Goal: Information Seeking & Learning: Learn about a topic

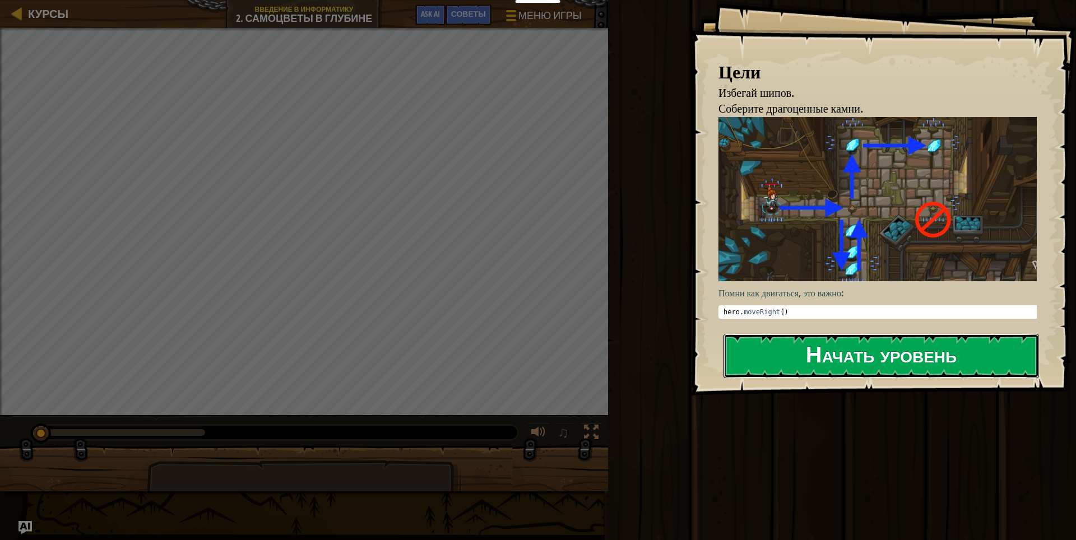
click at [800, 353] on button "Начать уровень" at bounding box center [882, 356] width 316 height 44
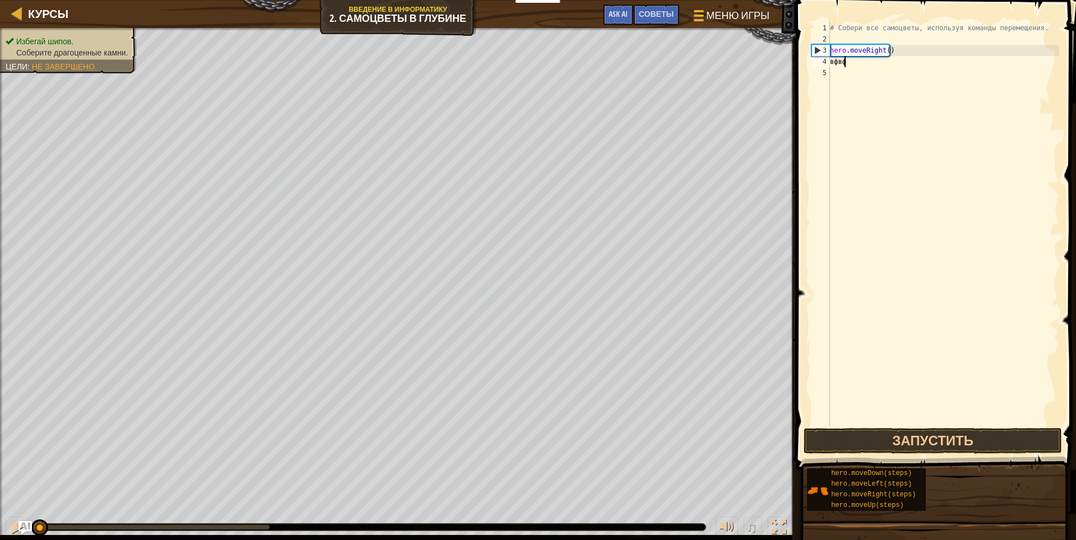
scroll to position [5, 1]
type textarea "в"
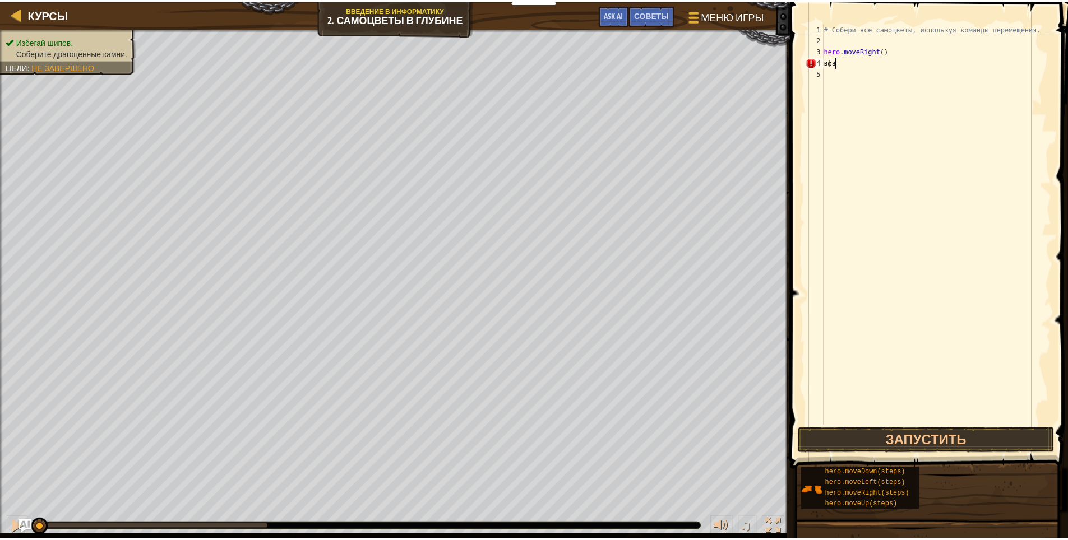
scroll to position [5, 0]
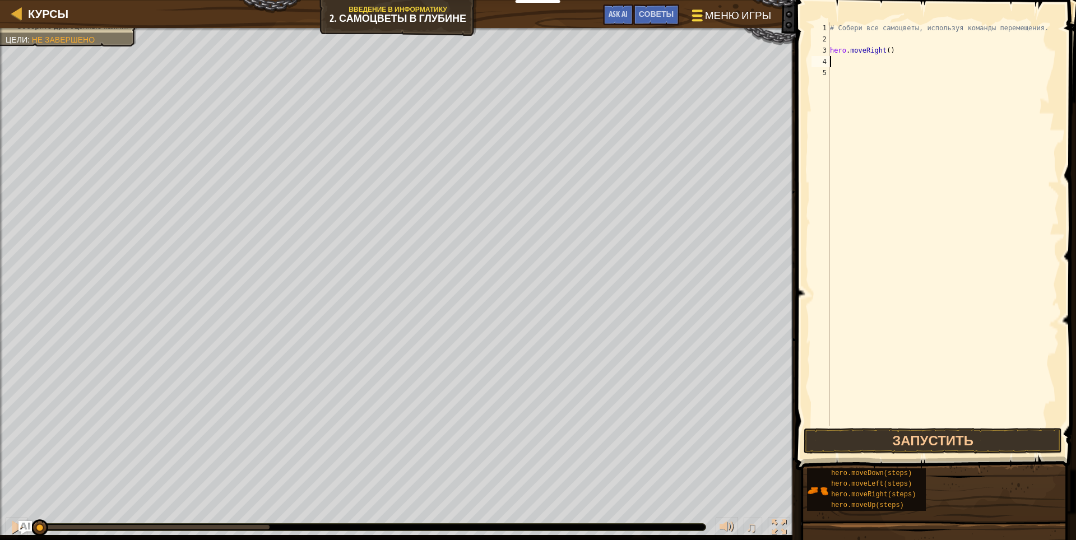
click at [697, 17] on div at bounding box center [697, 15] width 15 height 16
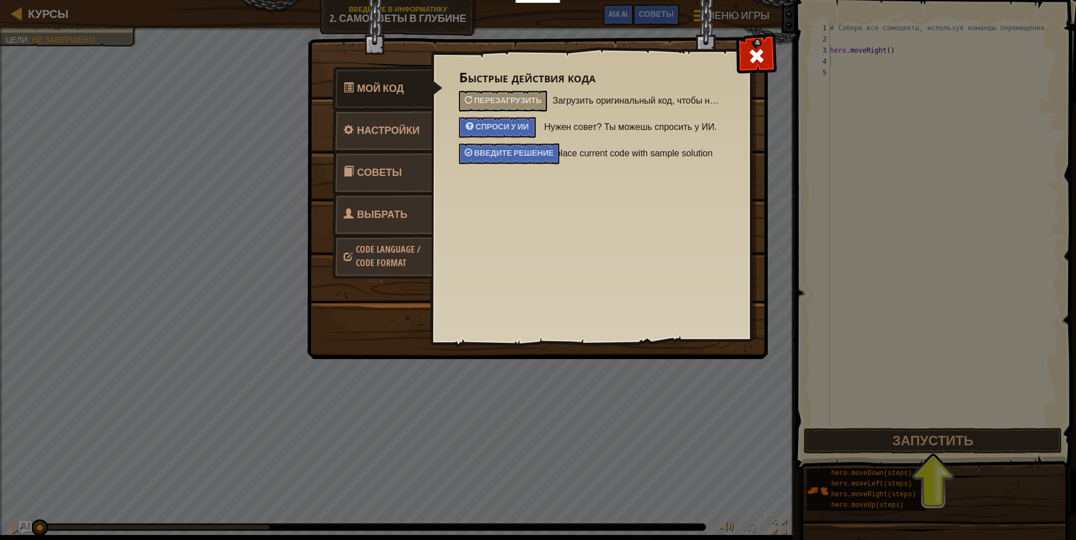
drag, startPoint x: 0, startPoint y: 14, endPoint x: 7, endPoint y: 11, distance: 7.5
click at [4, 12] on div "Мой код Настройки Советы Выбрать героя Code Language / Code Format Быстрые дейс…" at bounding box center [538, 270] width 1076 height 540
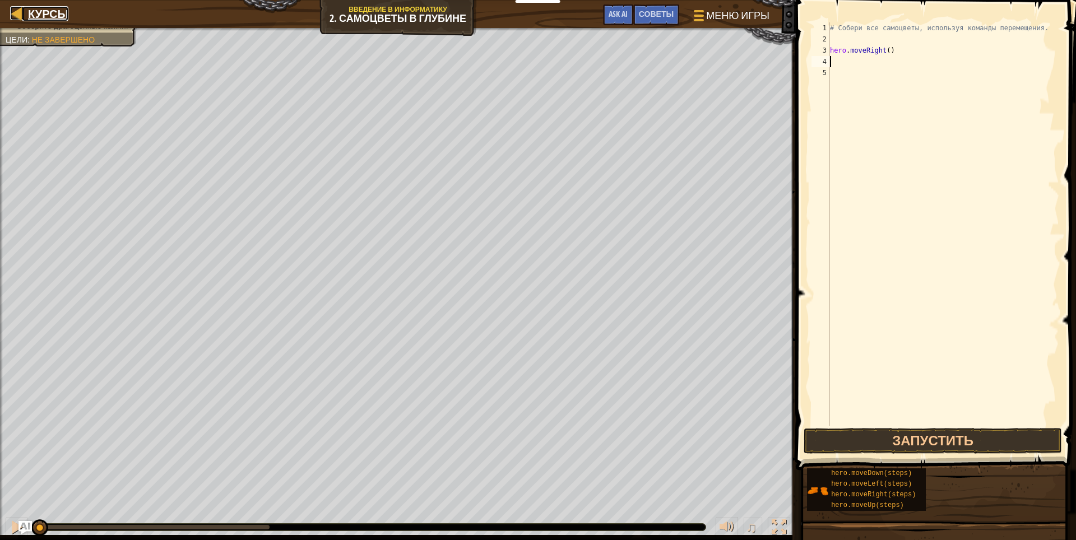
click at [39, 18] on span "Курсы" at bounding box center [48, 13] width 40 height 15
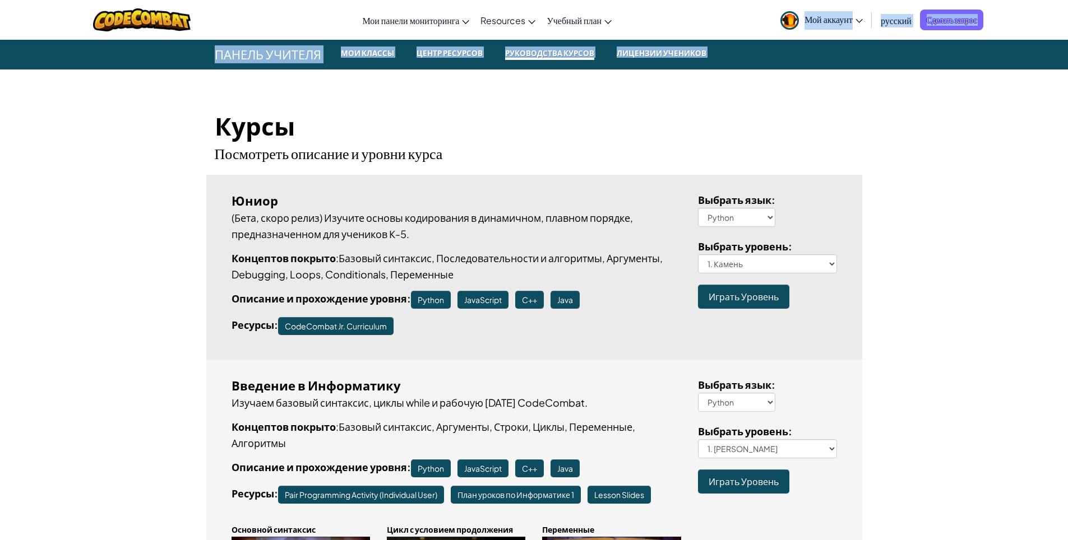
click at [884, 21] on span "русский" at bounding box center [896, 21] width 31 height 12
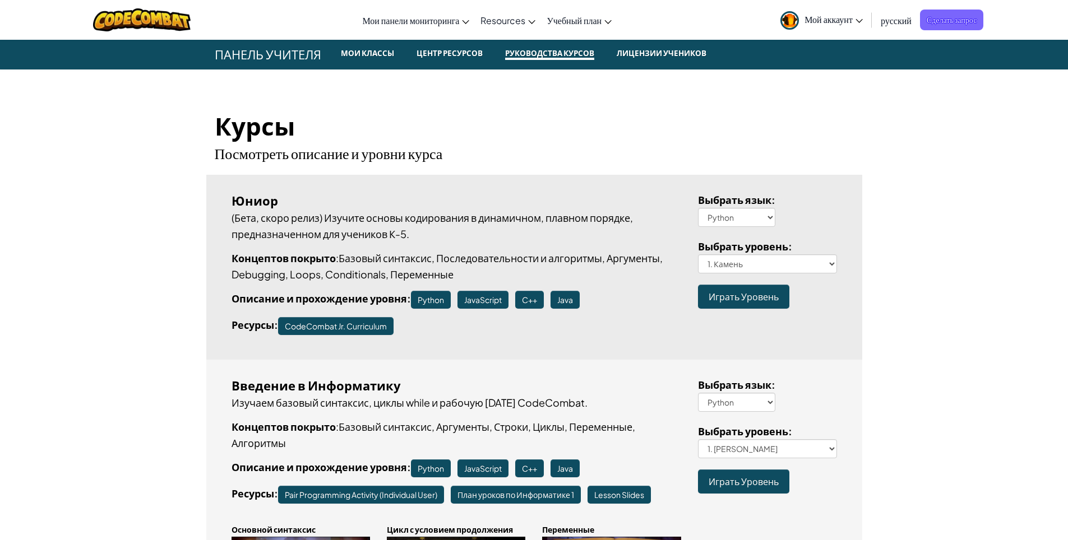
click at [903, 21] on span "русский" at bounding box center [896, 21] width 31 height 12
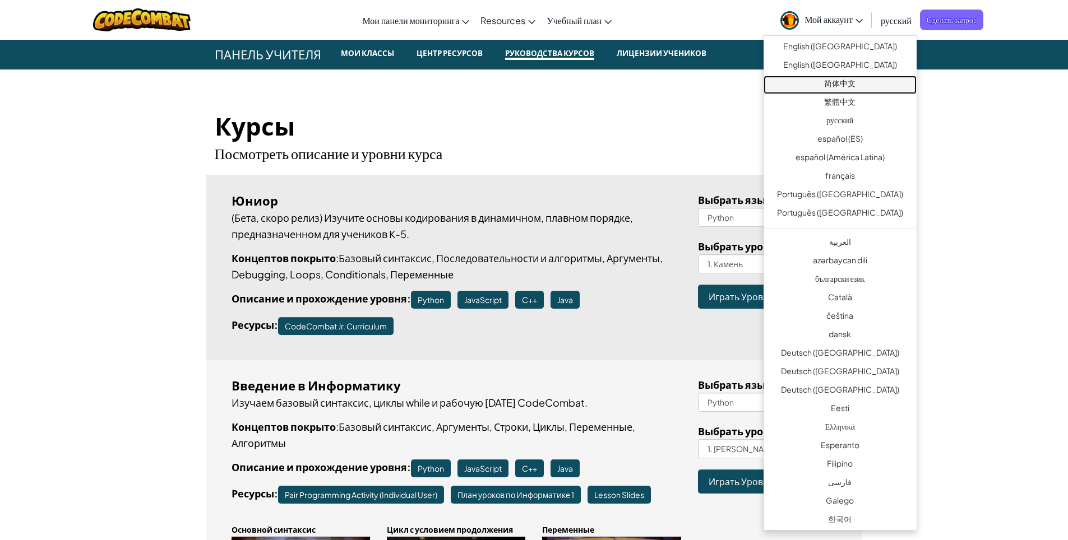
click at [866, 88] on link "简体中文" at bounding box center [840, 85] width 153 height 19
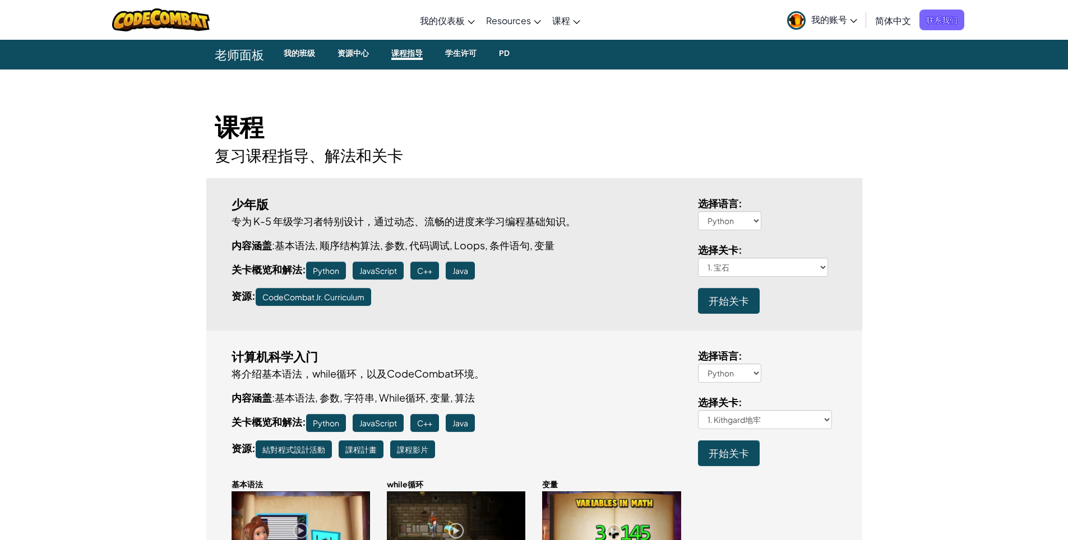
click at [858, 95] on div "课程 复习课程指导、解法和关卡" at bounding box center [534, 124] width 656 height 86
click at [841, 21] on span "我的账号" at bounding box center [834, 19] width 46 height 12
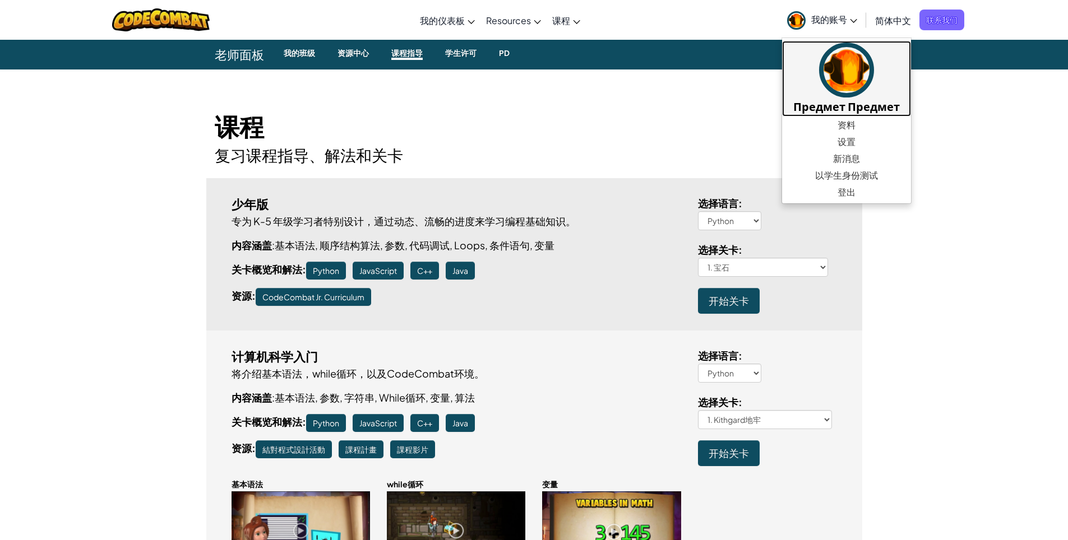
click at [850, 95] on img at bounding box center [846, 70] width 55 height 55
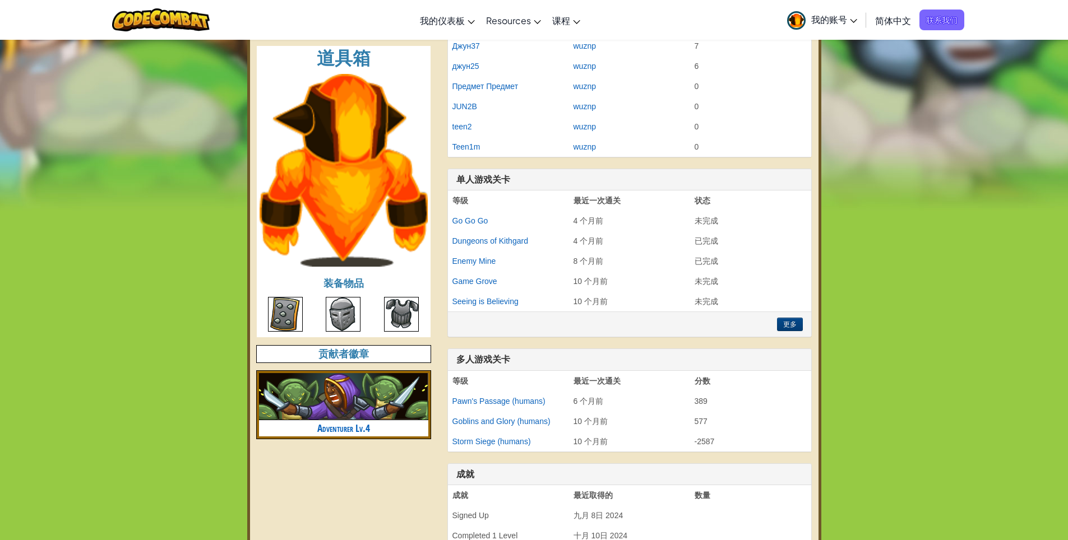
scroll to position [392, 0]
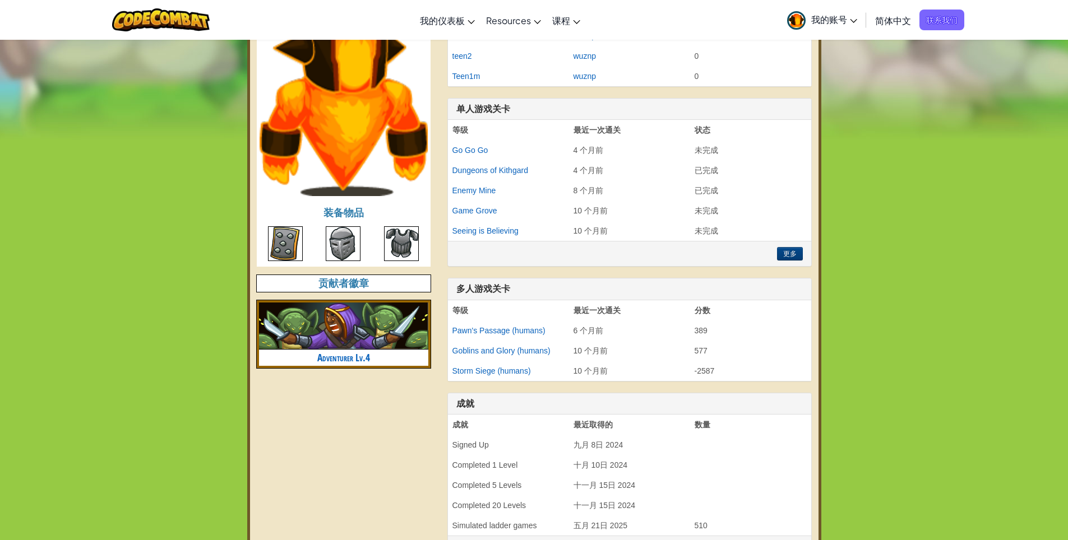
drag, startPoint x: 325, startPoint y: 237, endPoint x: 339, endPoint y: 258, distance: 25.5
click at [329, 250] on div at bounding box center [344, 247] width 174 height 40
click at [342, 260] on img at bounding box center [343, 244] width 35 height 35
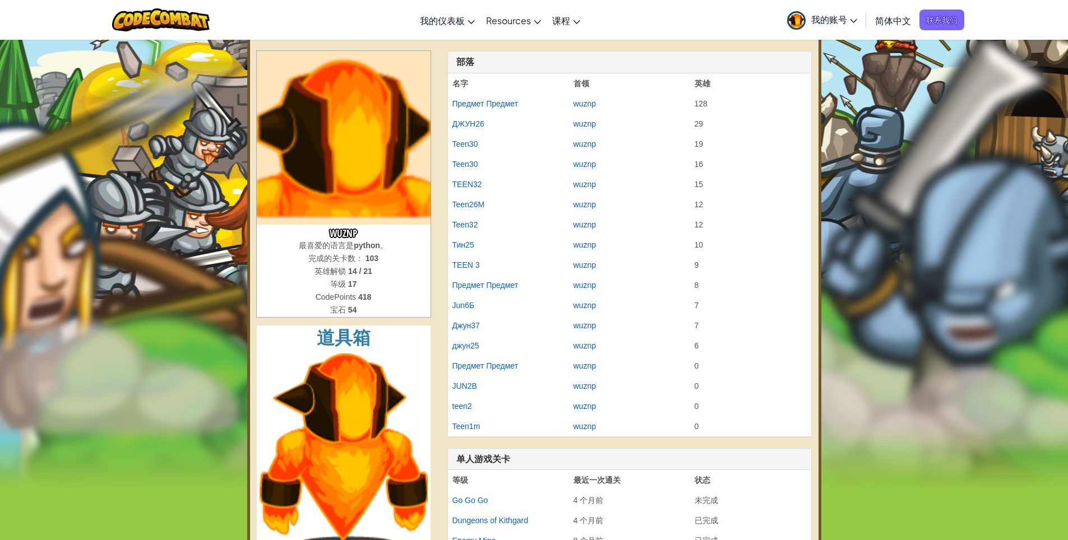
scroll to position [0, 0]
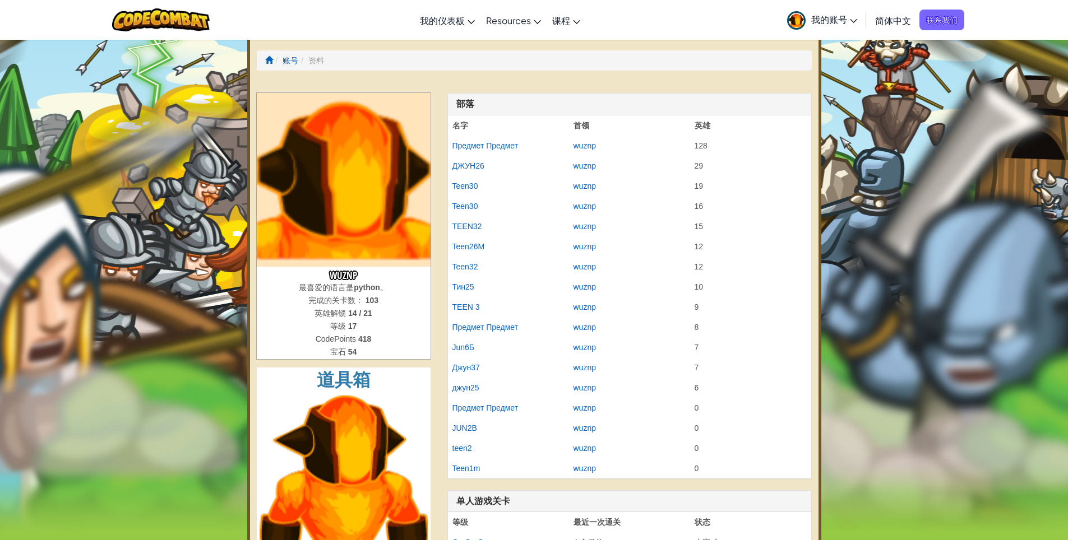
click at [264, 63] on ol "账号 资料" at bounding box center [534, 60] width 555 height 20
click at [270, 61] on span at bounding box center [269, 60] width 8 height 8
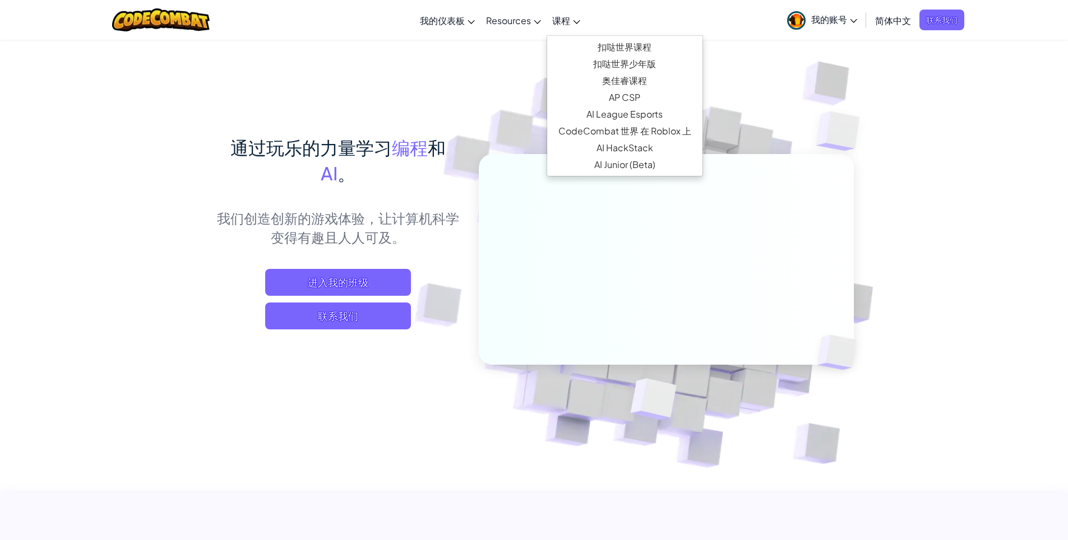
click at [562, 19] on span "课程" at bounding box center [561, 21] width 18 height 12
click at [513, 25] on span "Resources" at bounding box center [508, 21] width 45 height 12
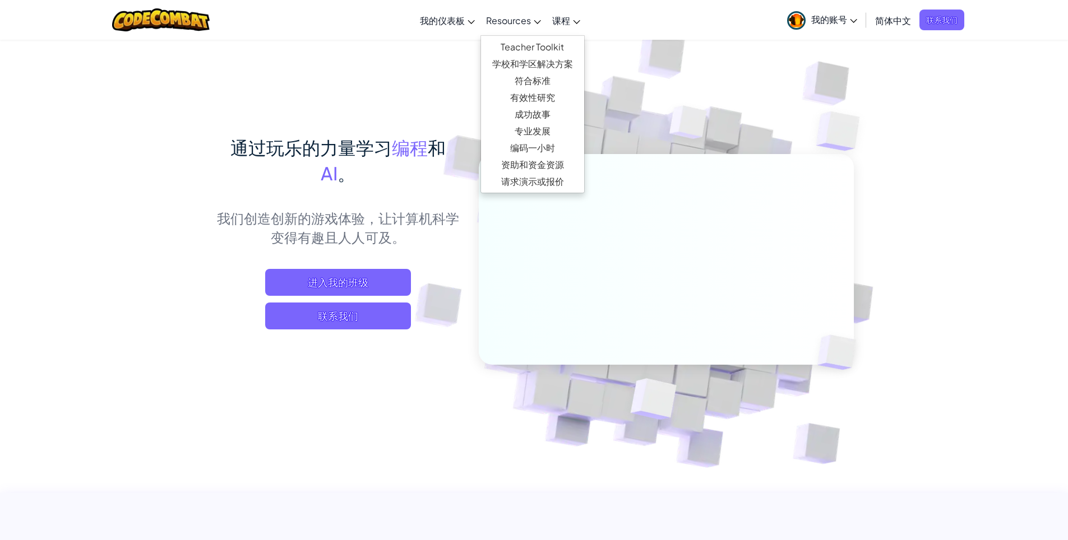
click at [526, 11] on link "Resources" at bounding box center [513, 20] width 66 height 30
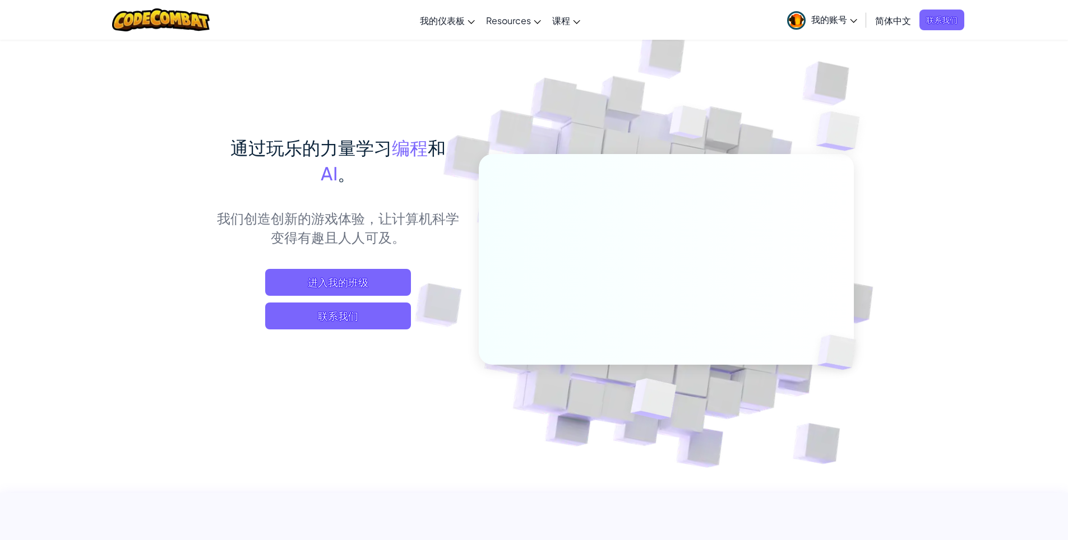
click at [890, 19] on span "简体中文" at bounding box center [893, 21] width 36 height 12
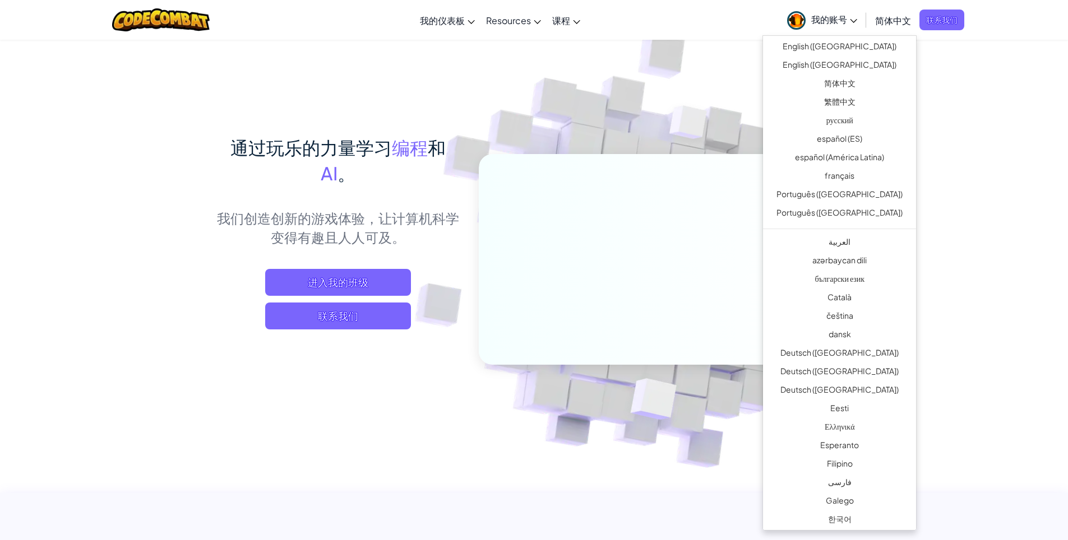
click at [906, 24] on span "简体中文" at bounding box center [893, 21] width 36 height 12
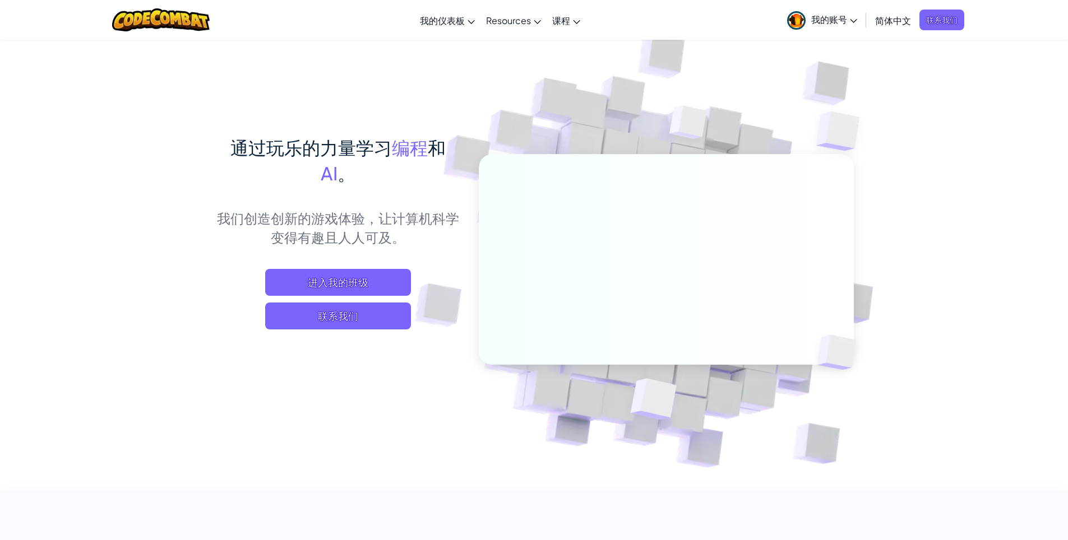
click at [908, 24] on span "简体中文" at bounding box center [893, 21] width 36 height 12
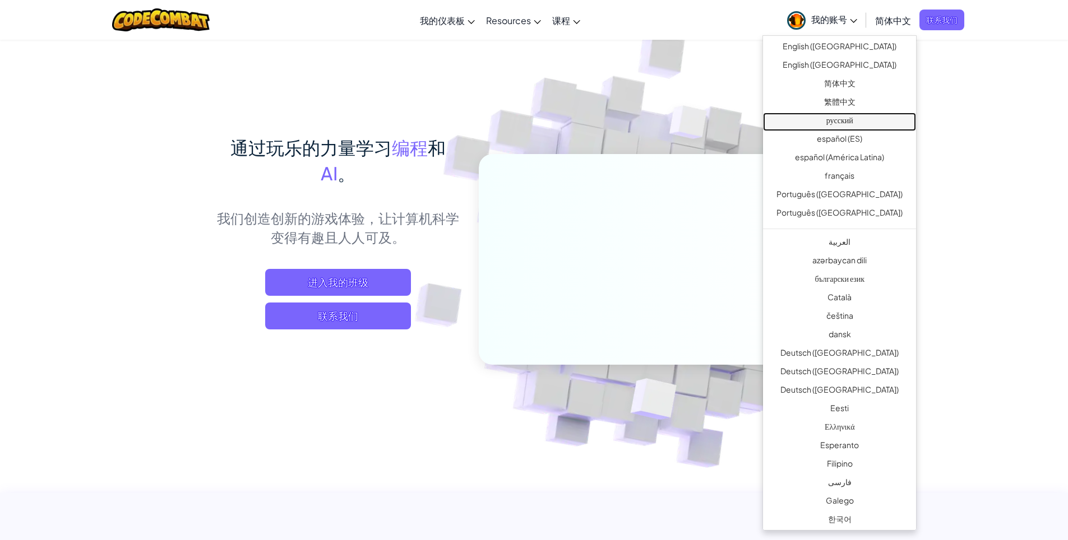
click at [858, 128] on link "русский" at bounding box center [839, 122] width 153 height 19
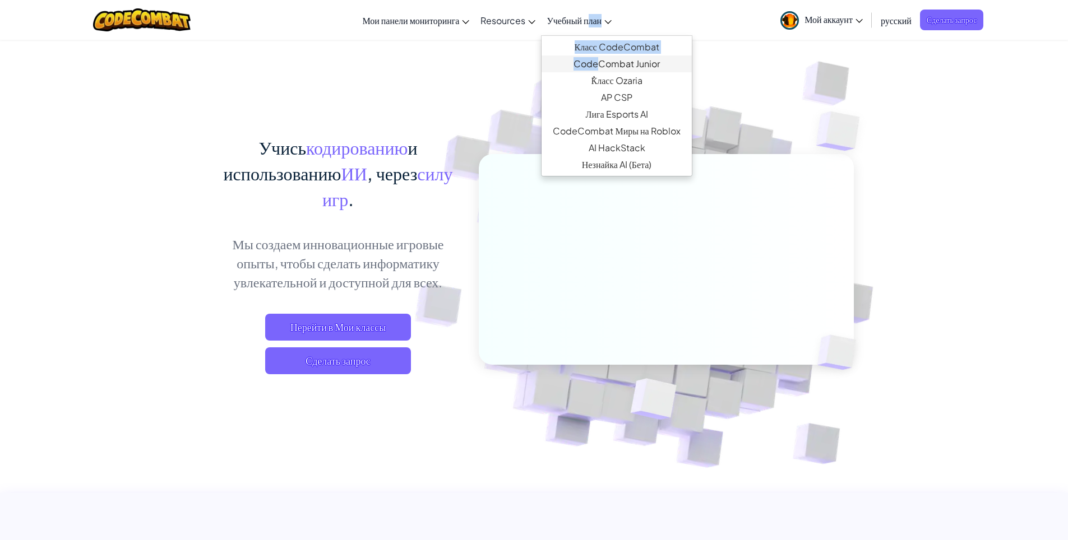
drag, startPoint x: 590, startPoint y: 20, endPoint x: 598, endPoint y: 67, distance: 47.8
click at [598, 35] on li "Учебный план Класс CodeCombat CodeCombat Junior ٌКласс Ozaria AP CSP Лига Espor…" at bounding box center [579, 20] width 76 height 30
drag, startPoint x: 497, startPoint y: 81, endPoint x: 555, endPoint y: 29, distance: 77.8
click at [497, 81] on img at bounding box center [658, 247] width 623 height 623
click at [645, 68] on link "CodeCombat Junior" at bounding box center [617, 64] width 150 height 17
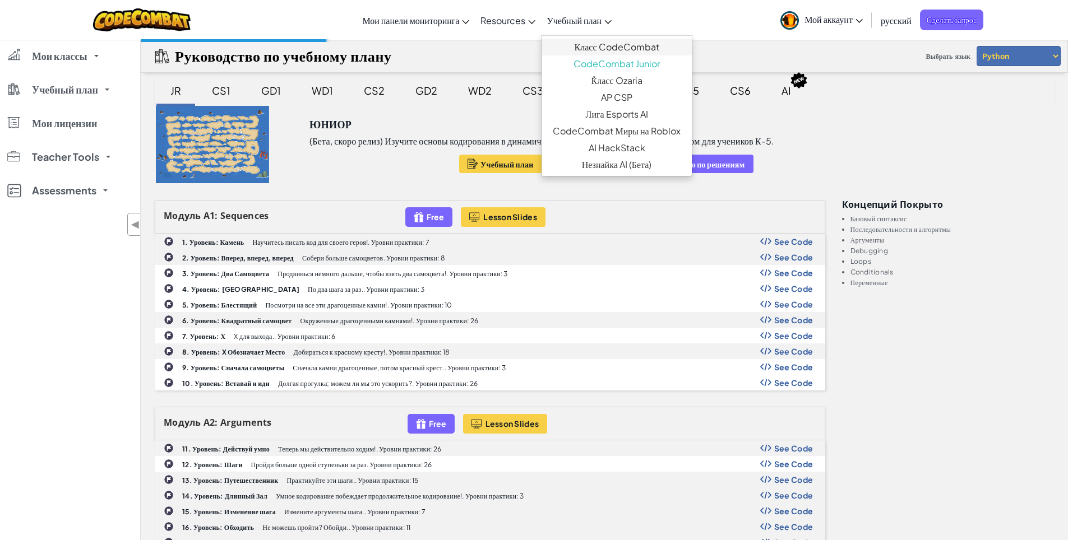
click at [546, 24] on link "Учебный план" at bounding box center [579, 20] width 76 height 30
click at [633, 50] on link "Класс CodeCombat" at bounding box center [617, 47] width 150 height 17
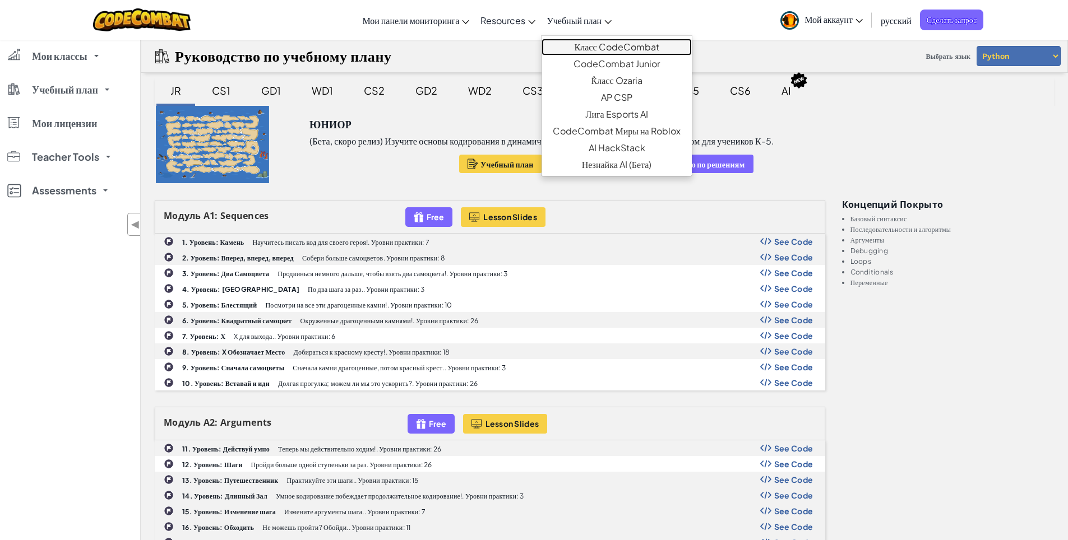
click at [633, 50] on link "Класс CodeCombat" at bounding box center [617, 47] width 150 height 17
click at [900, 22] on span "русский" at bounding box center [896, 21] width 31 height 12
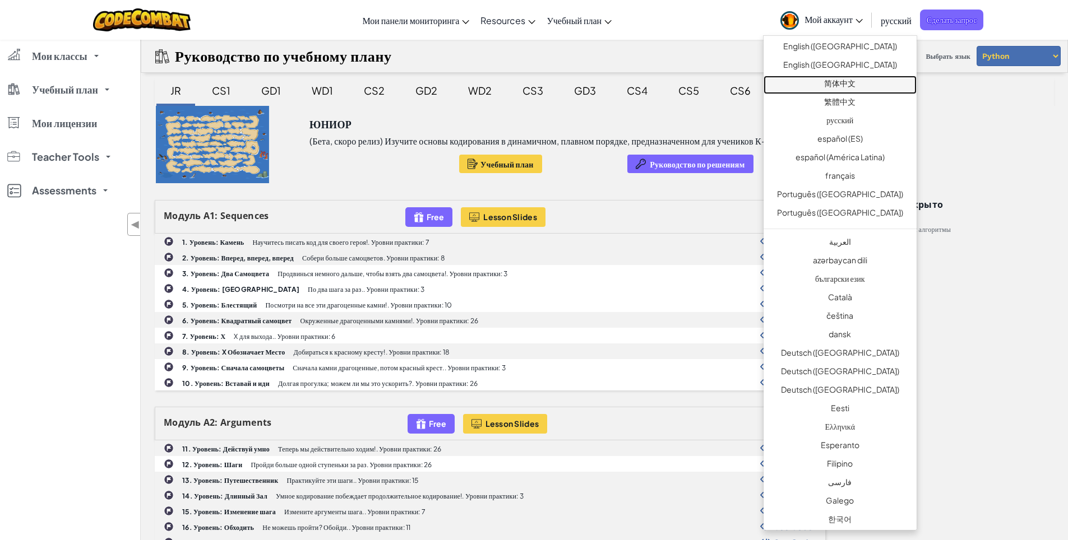
click at [858, 88] on link "简体中文" at bounding box center [840, 85] width 153 height 19
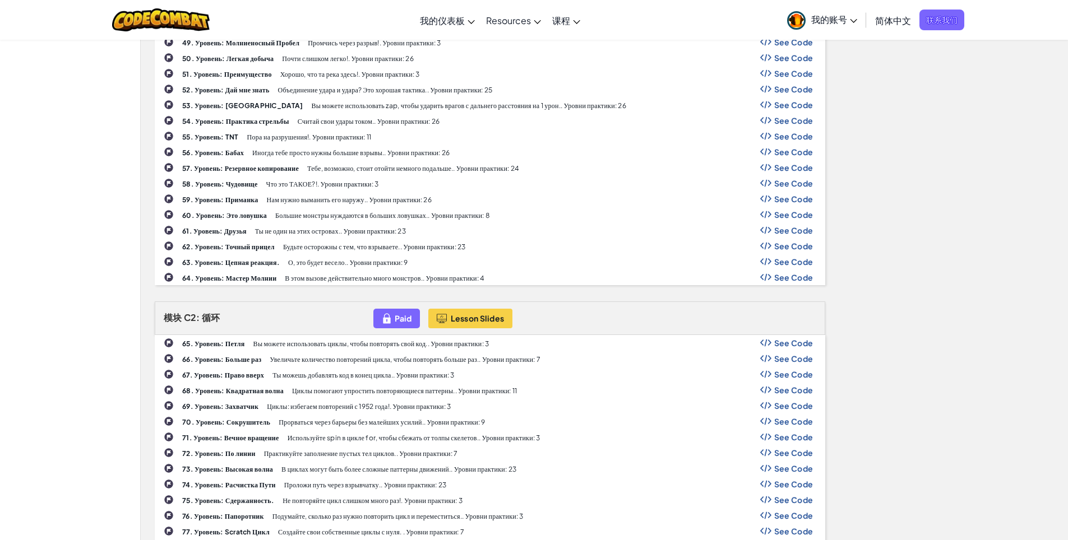
scroll to position [1233, 0]
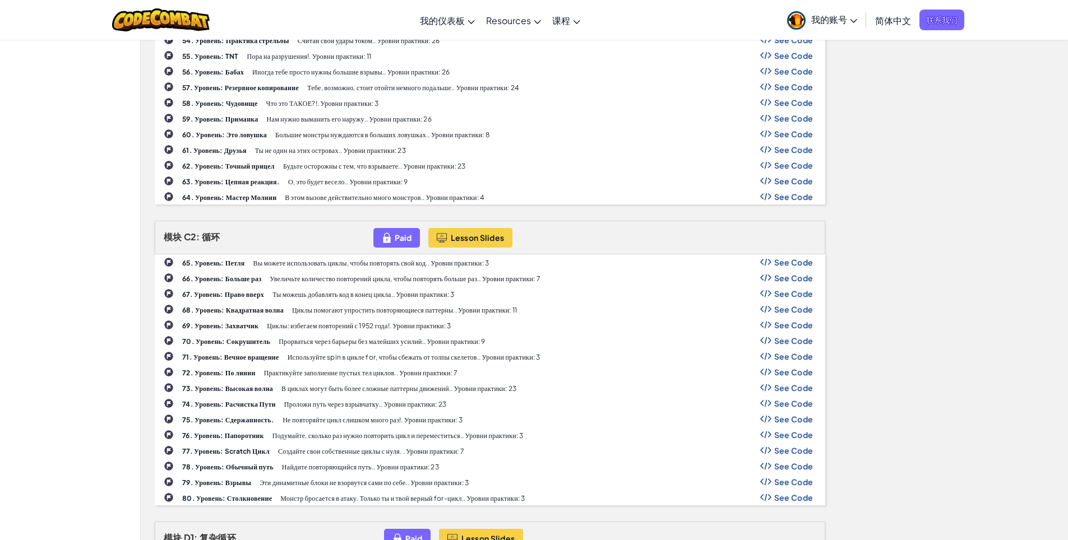
click at [295, 136] on p "Большие монстры нуждаются в больших ловушках.. Уровни практики: 8" at bounding box center [382, 134] width 215 height 7
click at [264, 141] on div "60. Уровень: Это ловушка Большие монстры нуждаются в больших ловушках.. Уровни …" at bounding box center [490, 134] width 671 height 16
click at [164, 133] on img at bounding box center [169, 134] width 10 height 10
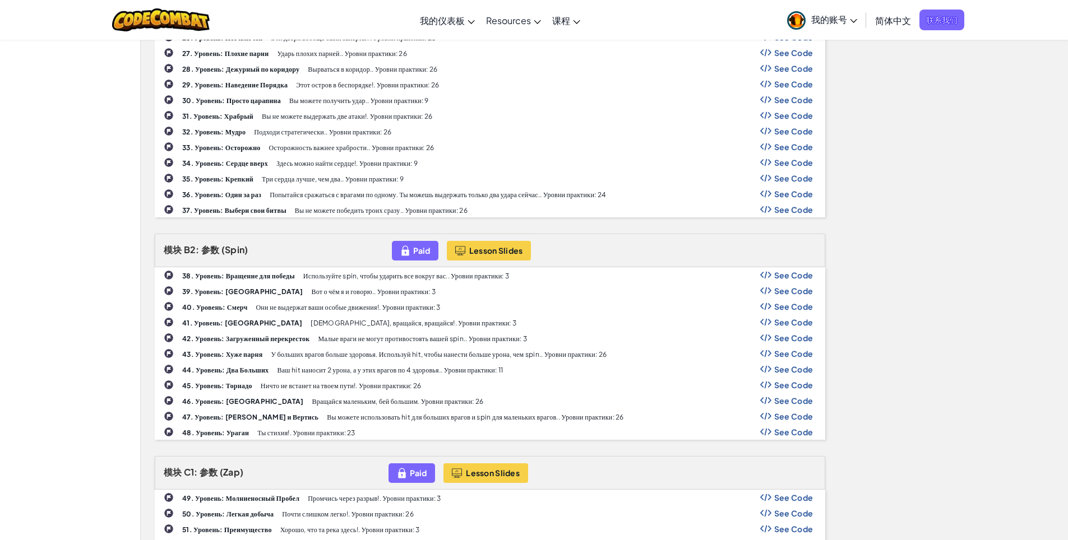
scroll to position [561, 0]
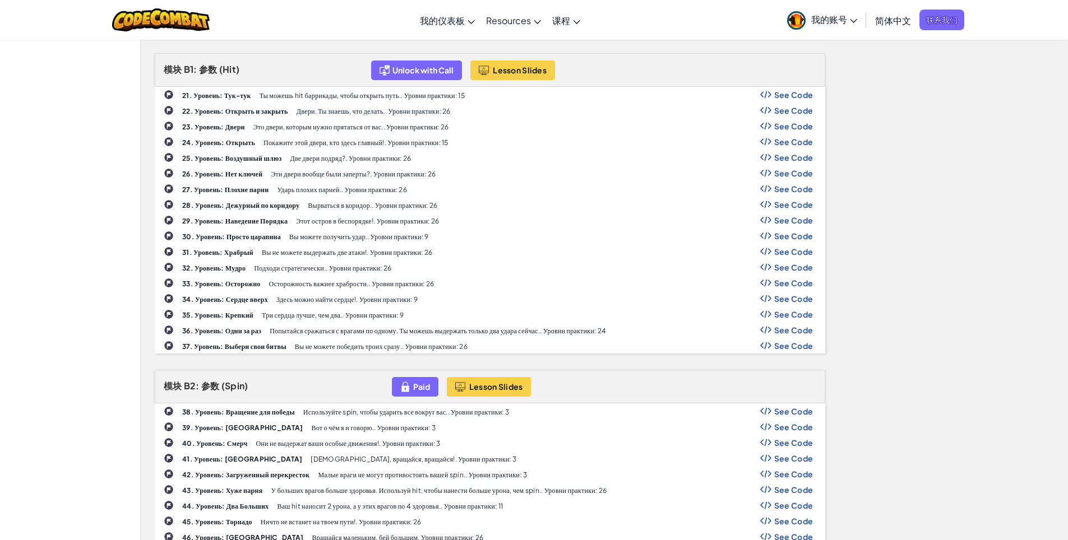
click at [787, 147] on div "24. Уровень: Открыть Покажите этой двери, кто здесь главный!. Уровни практики: …" at bounding box center [489, 142] width 669 height 15
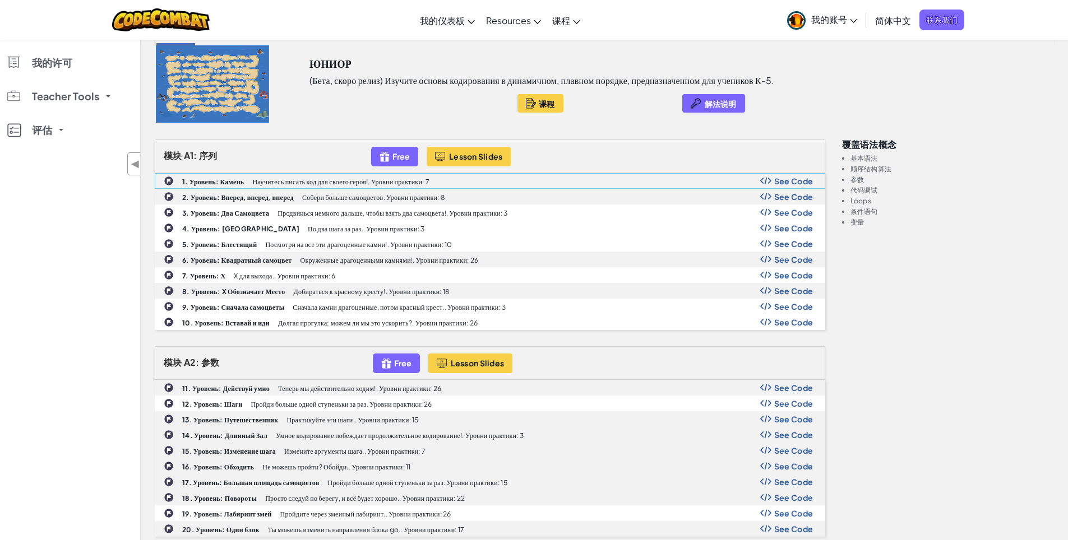
scroll to position [0, 0]
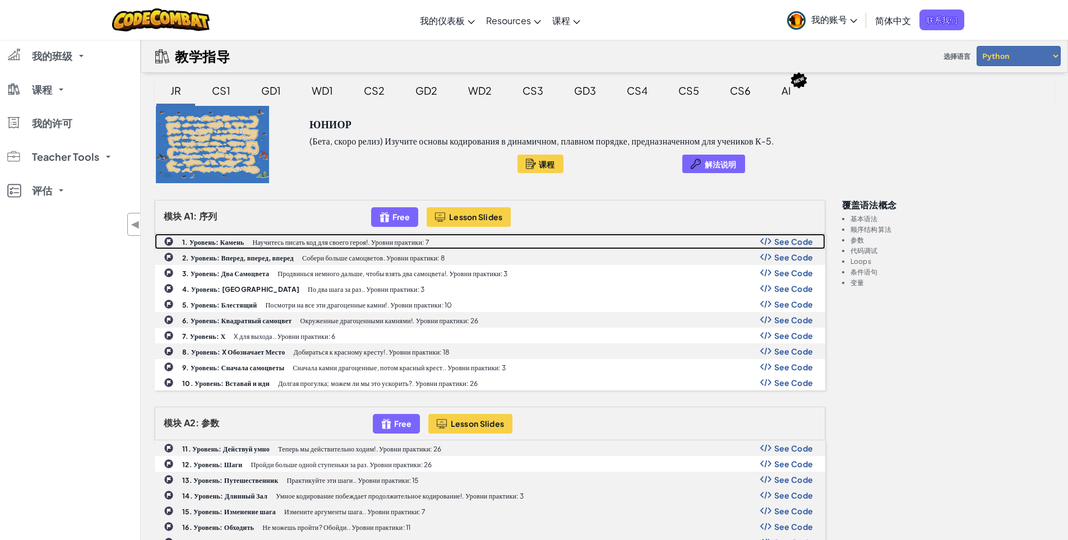
click at [175, 241] on div "1. Уровень: [PERSON_NAME] писать код для своего героя!. Уровни практики: 7 See …" at bounding box center [489, 241] width 669 height 15
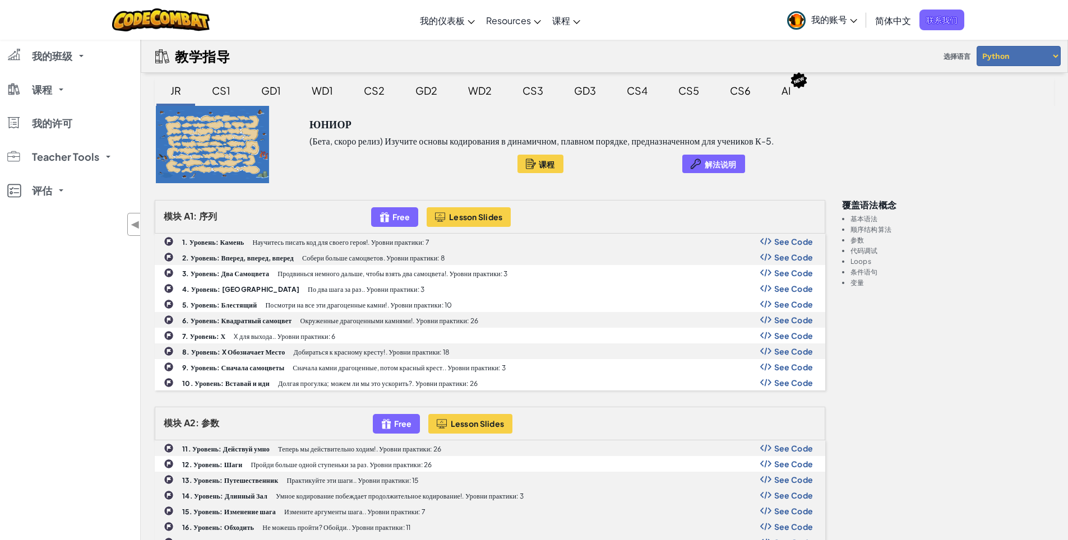
click at [872, 30] on link "简体中文" at bounding box center [893, 20] width 47 height 30
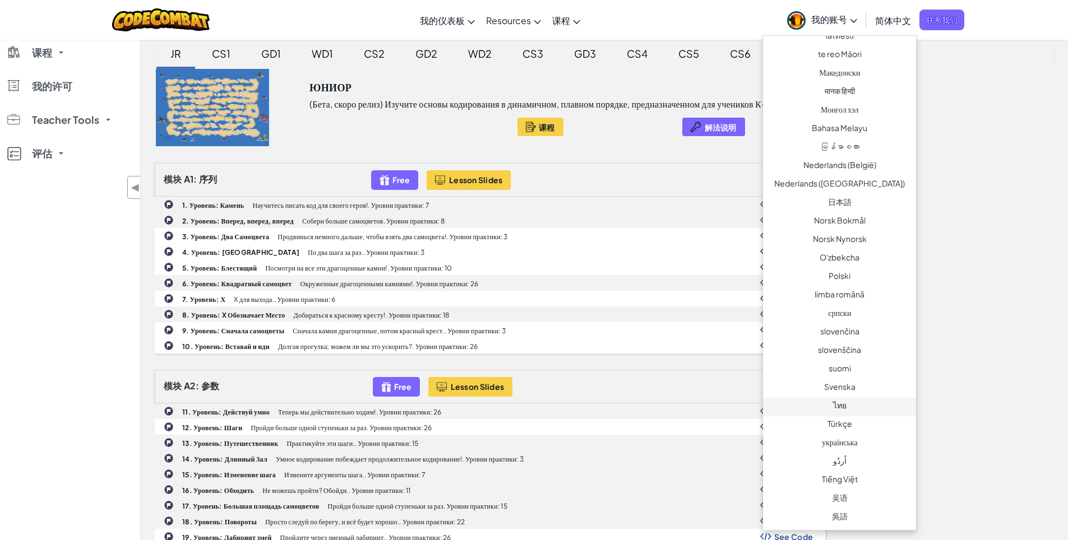
scroll to position [56, 0]
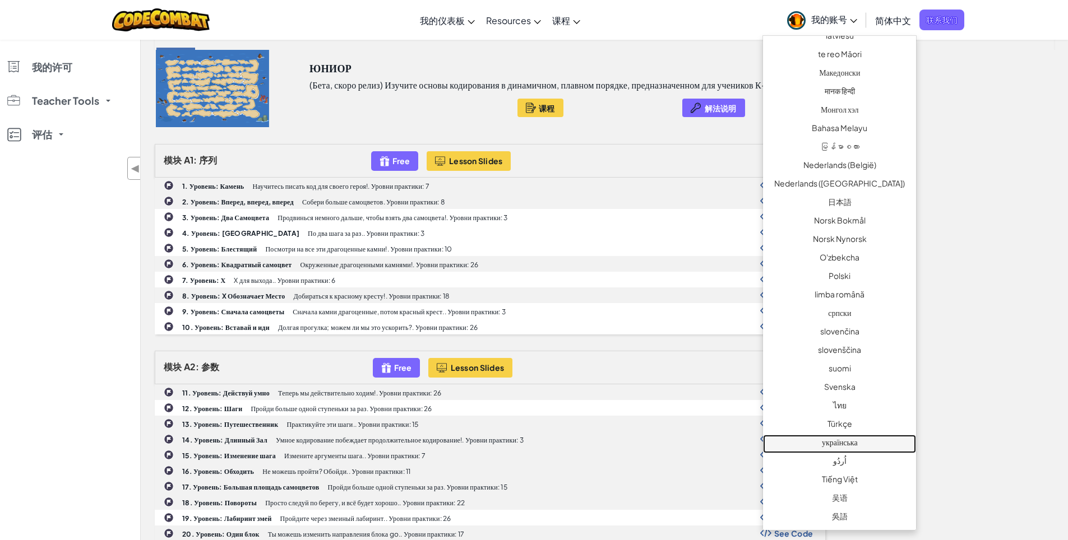
click at [851, 441] on link "українська" at bounding box center [839, 444] width 153 height 19
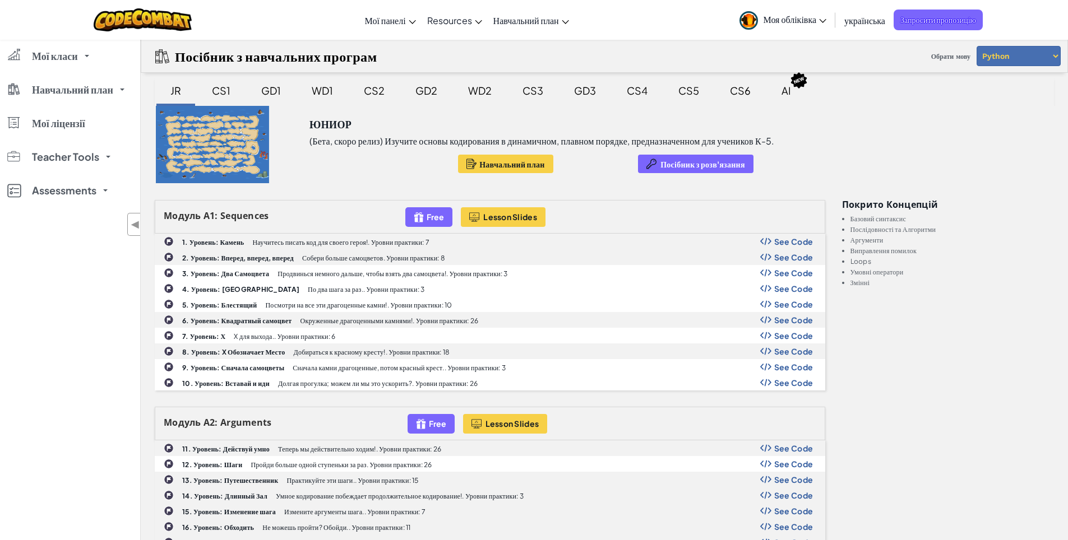
click at [863, 21] on span "українська" at bounding box center [864, 21] width 41 height 12
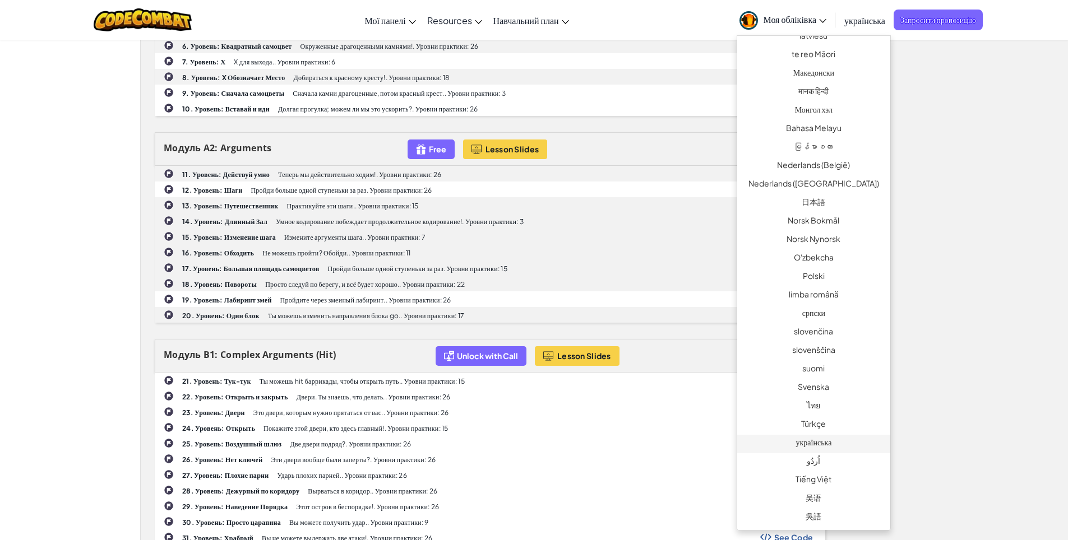
scroll to position [280, 0]
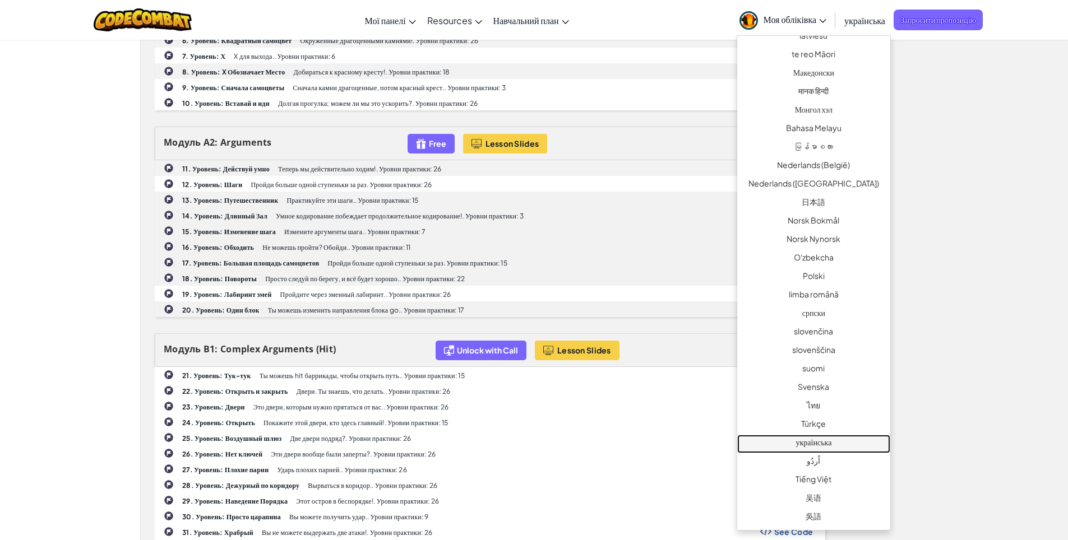
click at [831, 447] on link "українська" at bounding box center [813, 444] width 153 height 19
